Goal: Communication & Community: Answer question/provide support

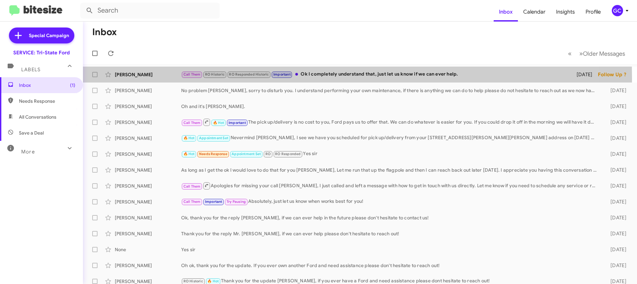
click at [152, 79] on div "[PERSON_NAME] Call Them RO Historic RO Responded Historic Important Ok I comple…" at bounding box center [360, 74] width 544 height 13
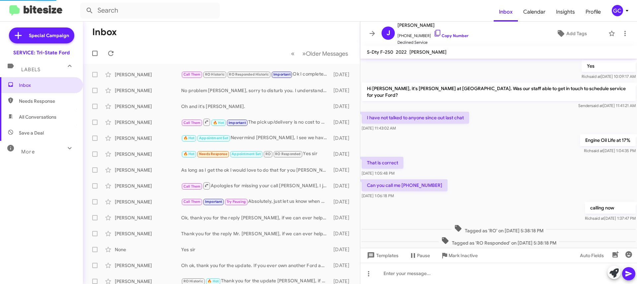
scroll to position [444, 0]
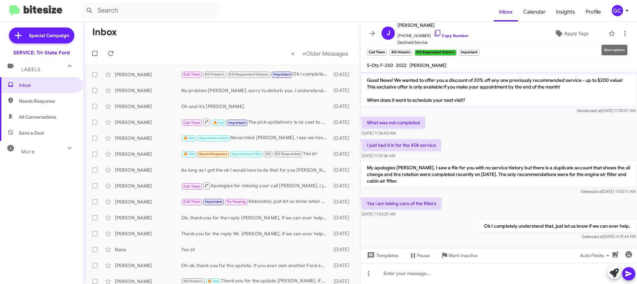
click at [625, 32] on icon at bounding box center [625, 33] width 1 height 5
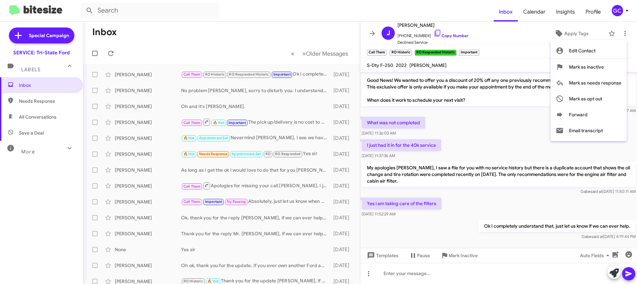
click at [191, 35] on div at bounding box center [318, 142] width 637 height 284
